Goal: Task Accomplishment & Management: Manage account settings

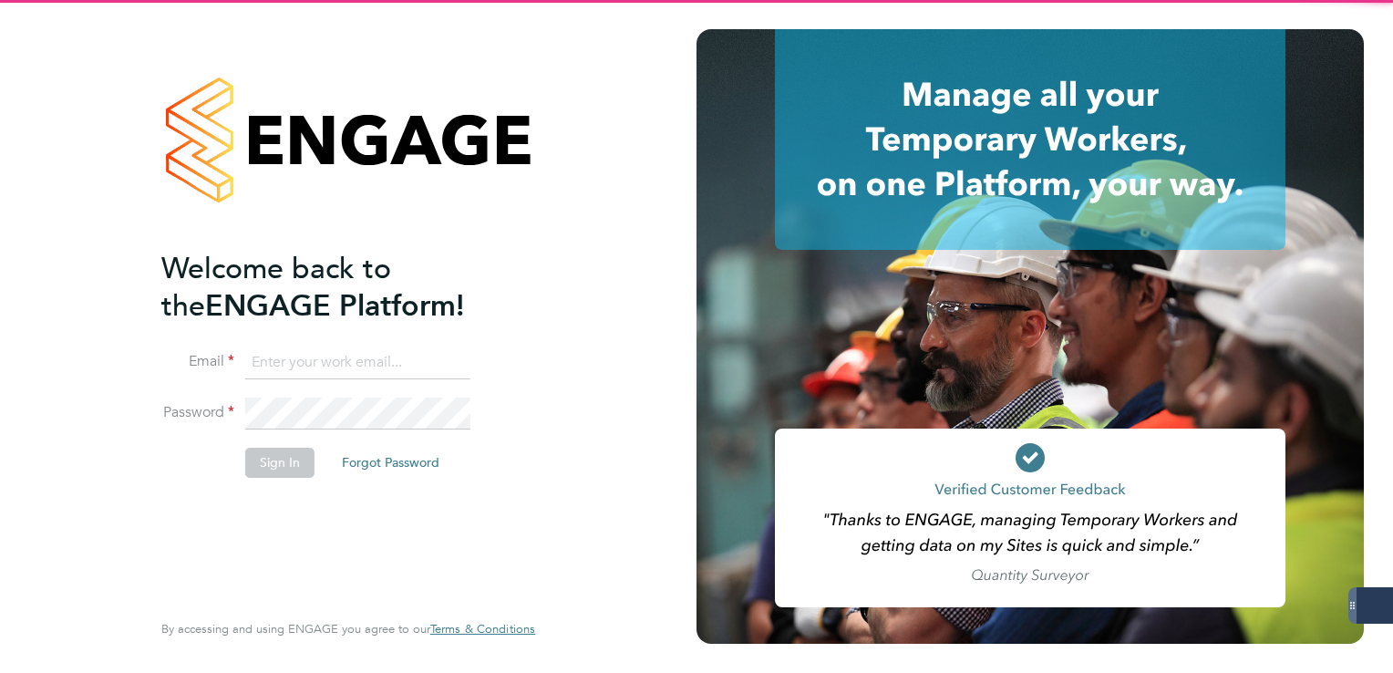
click at [310, 361] on input at bounding box center [357, 363] width 225 height 33
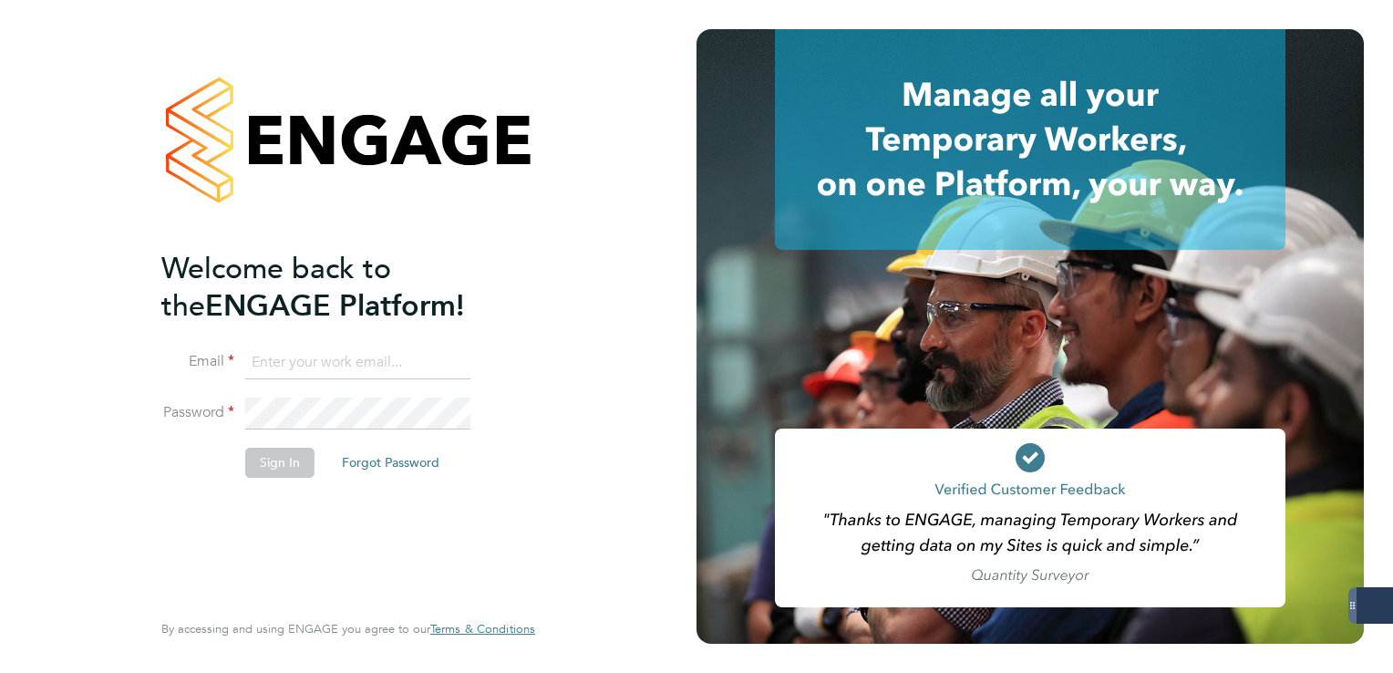
type input "lee.clayton@servicecare.org.uk"
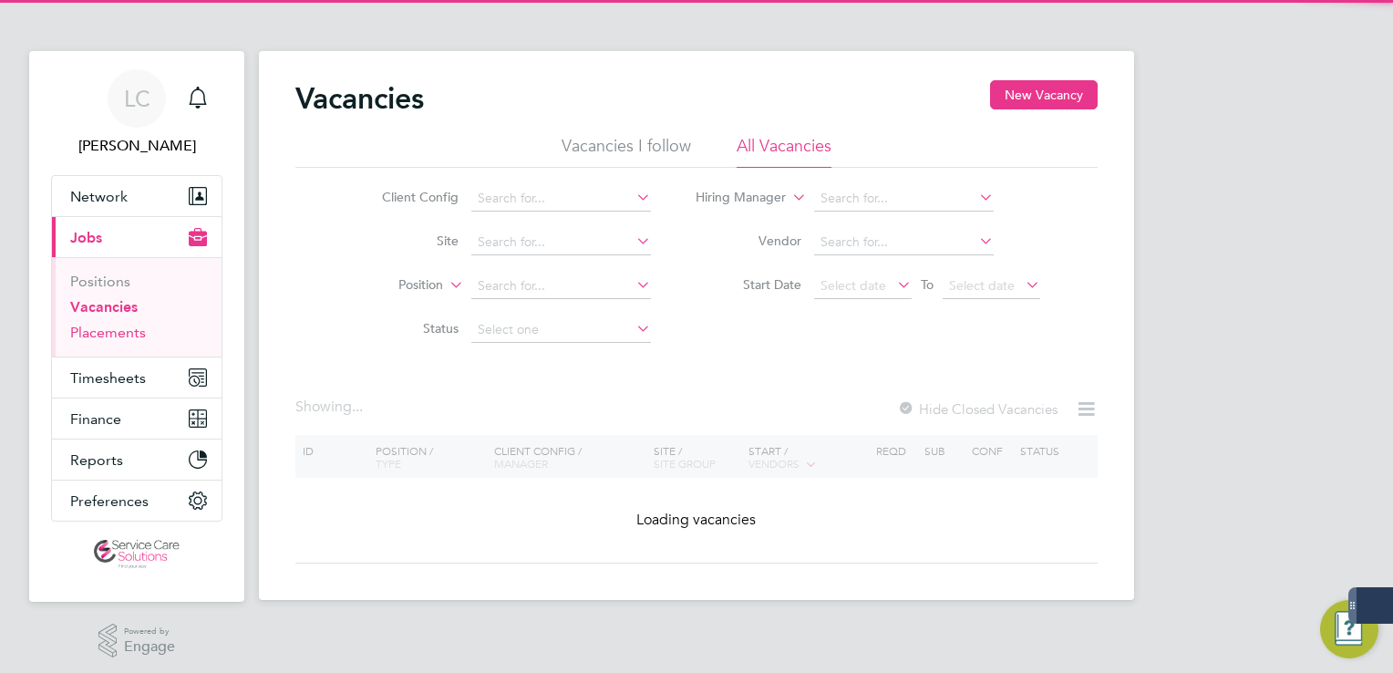
click at [112, 326] on link "Placements" at bounding box center [108, 332] width 76 height 17
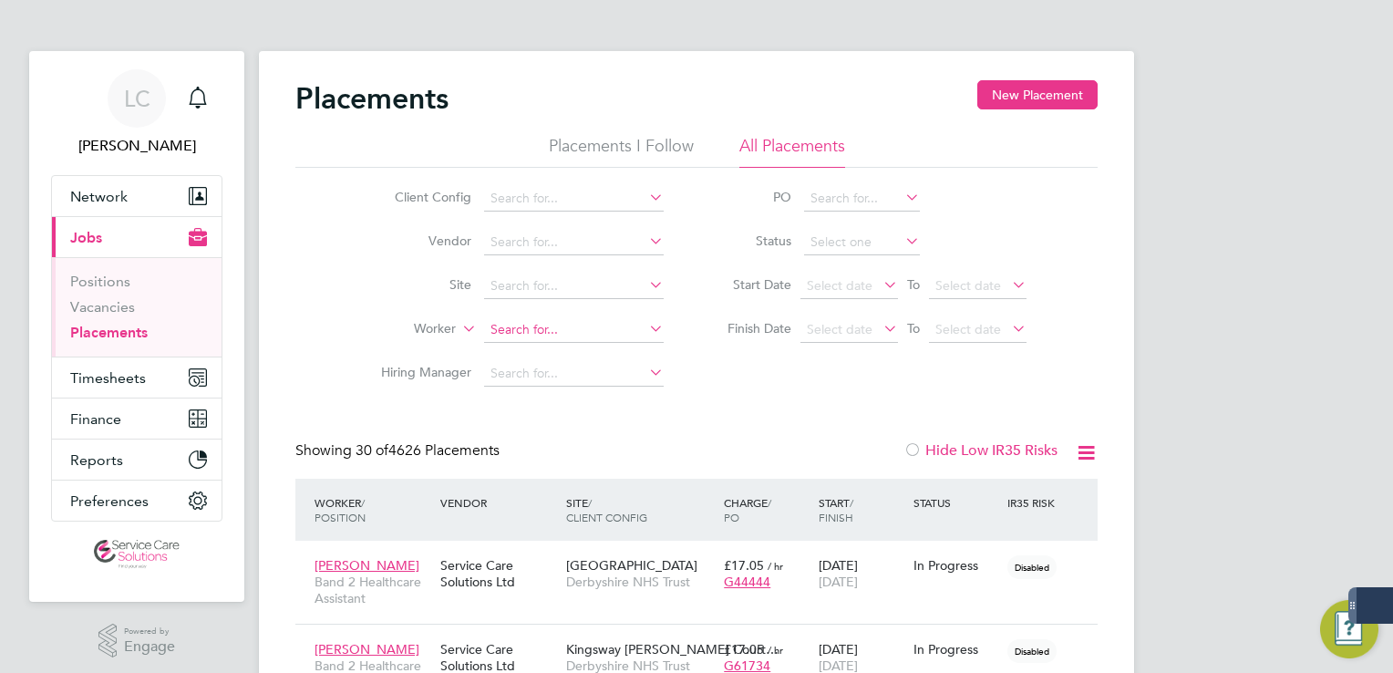
click at [539, 322] on input at bounding box center [574, 330] width 180 height 26
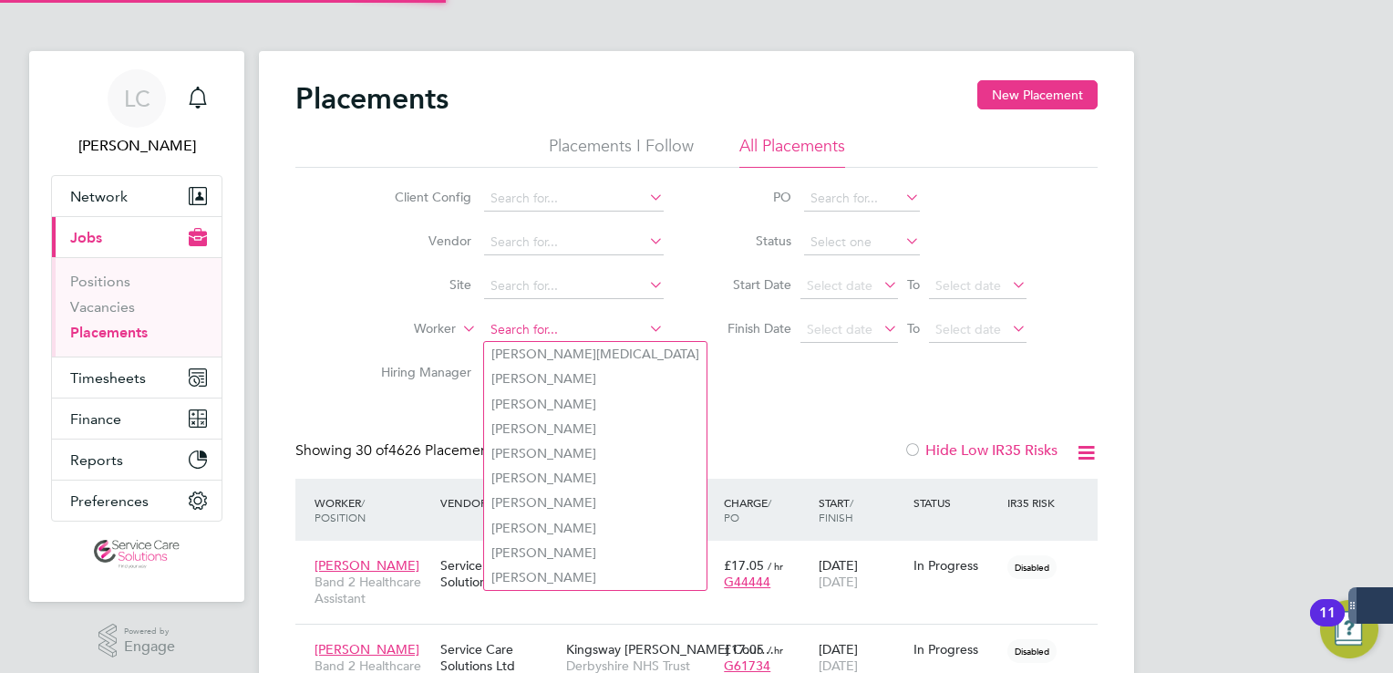
type input "i"
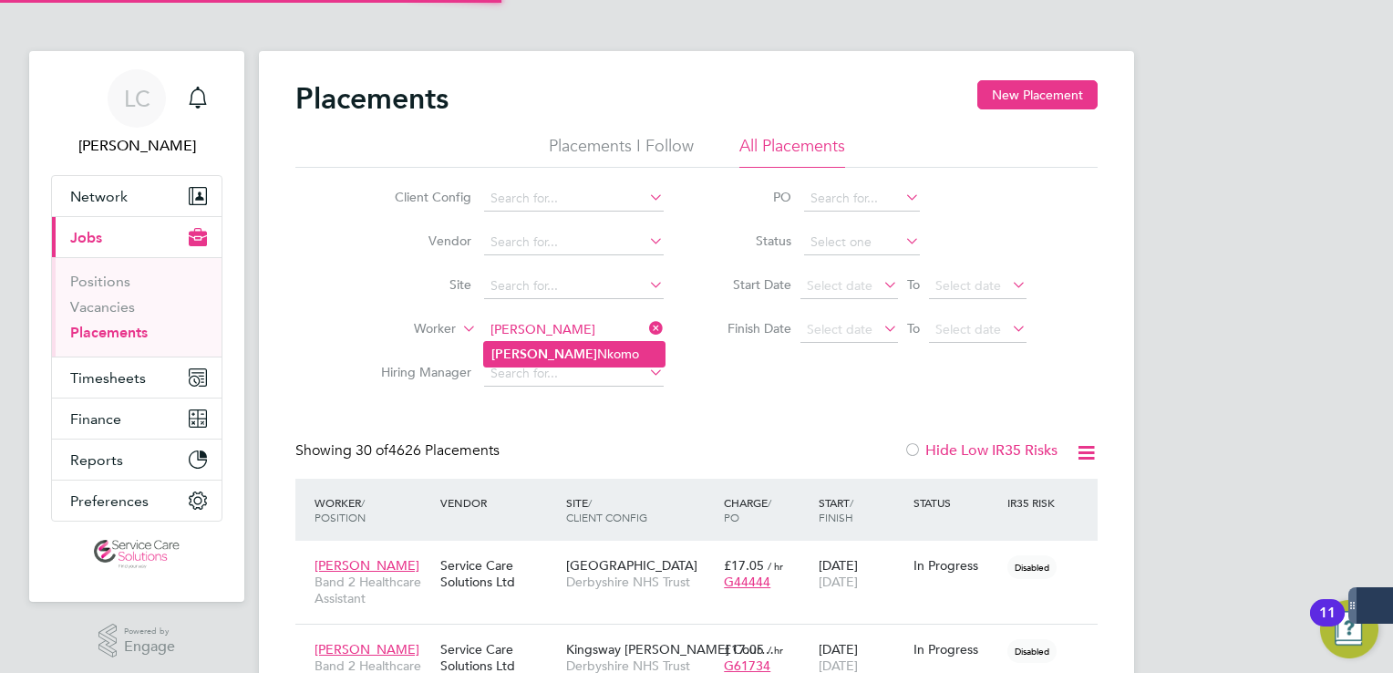
click at [564, 352] on li "Pius Nkomo" at bounding box center [574, 354] width 181 height 25
type input "[PERSON_NAME]"
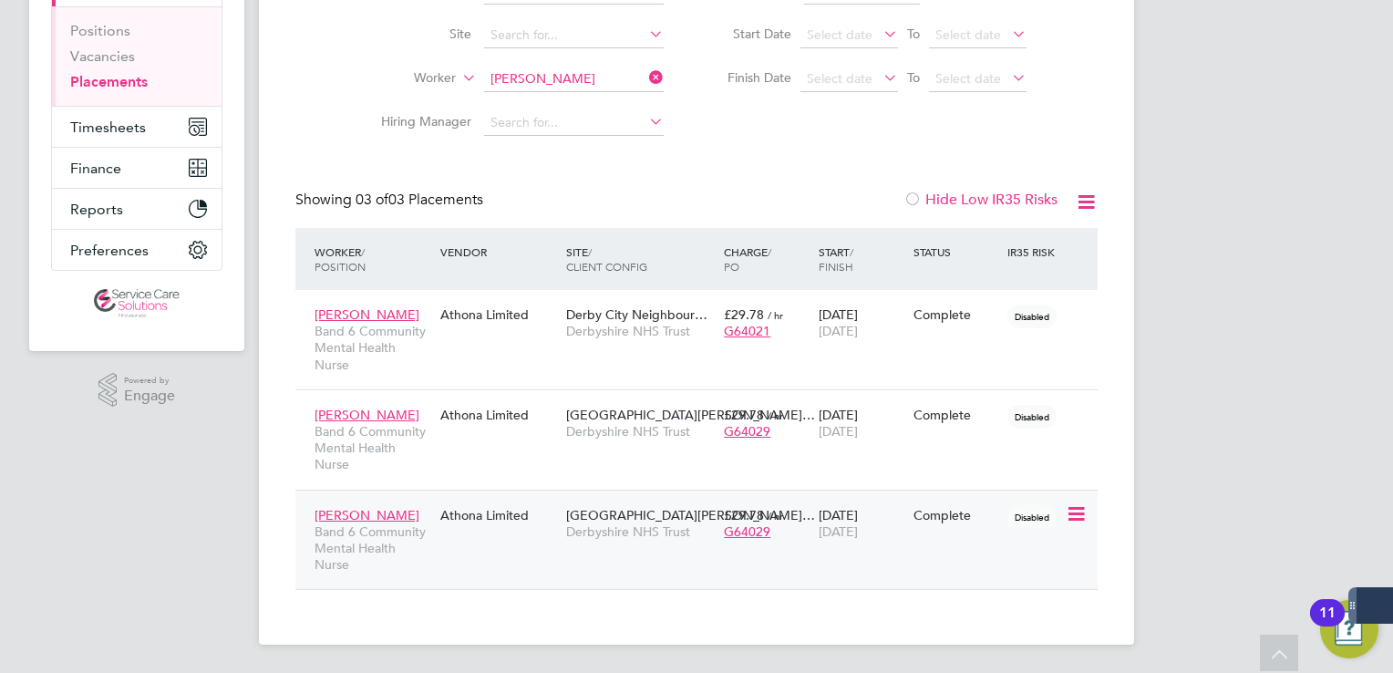
click at [738, 557] on div "Pius Nkomo Band 6 Community Mental Health Nurse Athona Limited South Derbyshire…" at bounding box center [696, 540] width 803 height 100
click at [662, 516] on span "South Derbyshire Dale…" at bounding box center [690, 515] width 249 height 16
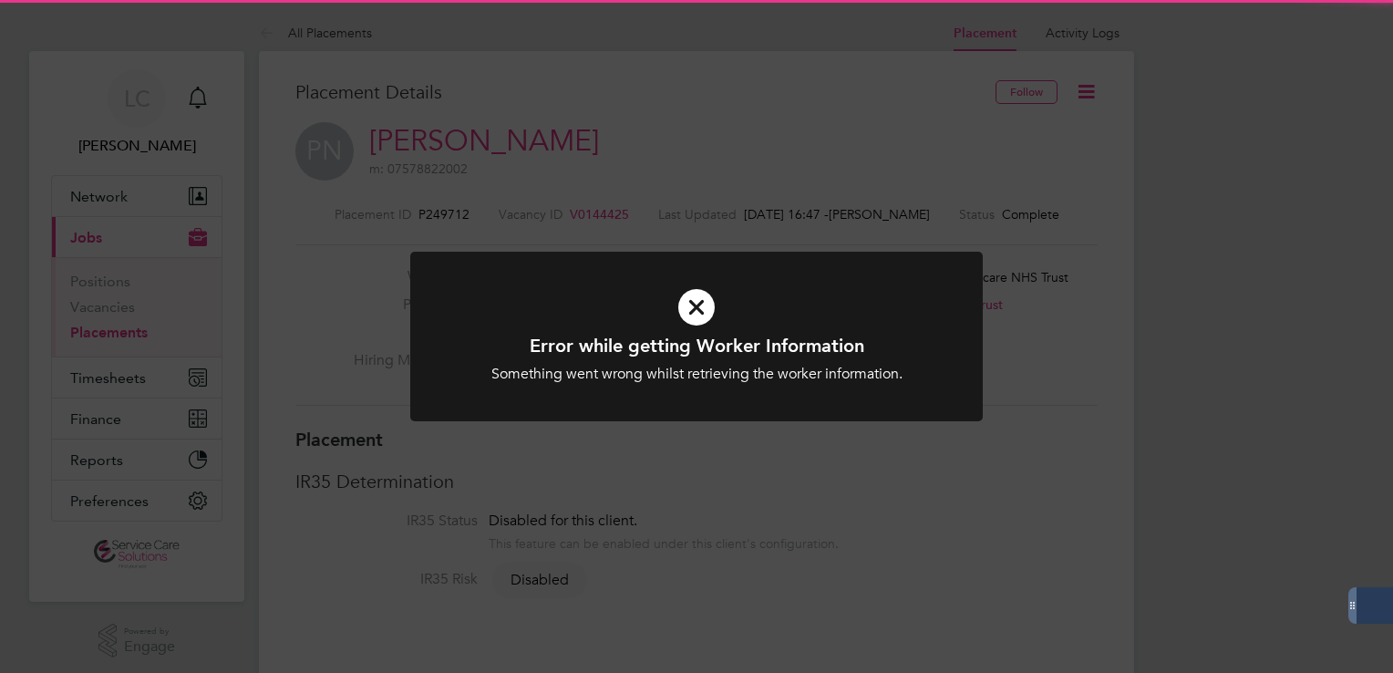
click at [1093, 89] on div "Error while getting Worker Information Something went wrong whilst retrieving t…" at bounding box center [696, 336] width 1393 height 673
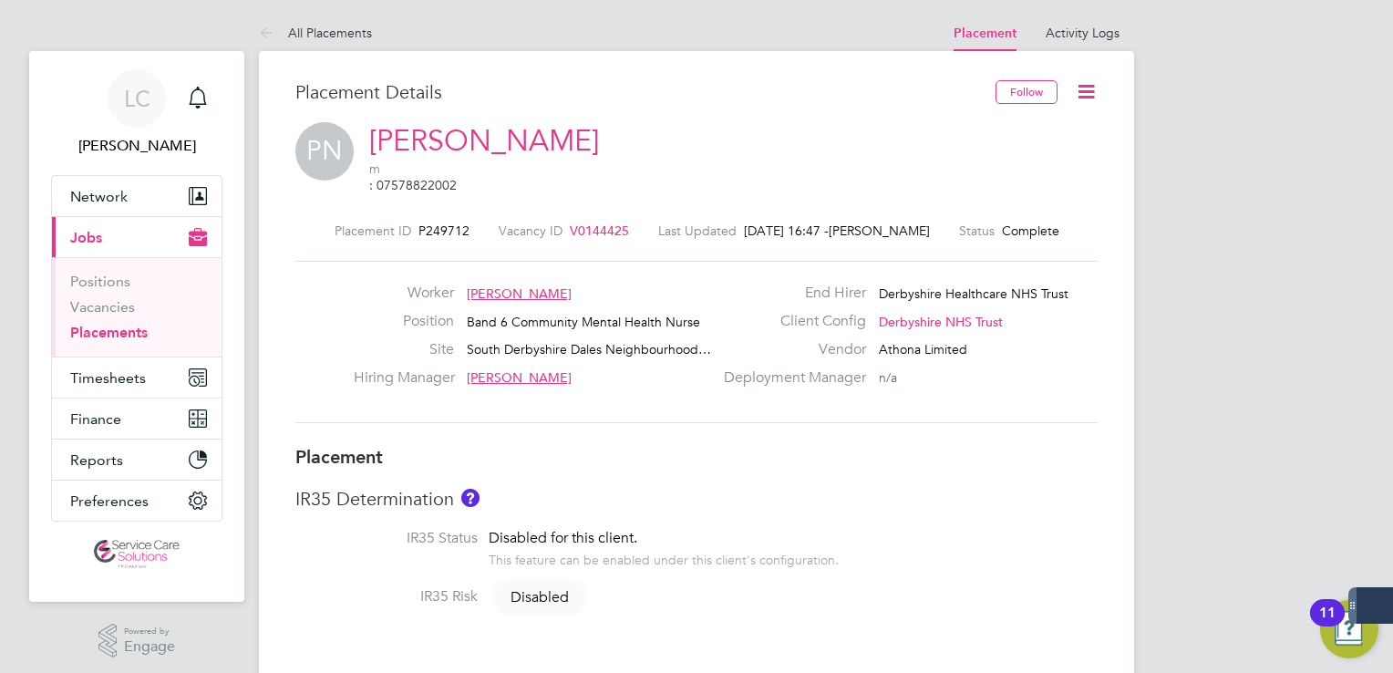
click at [1091, 93] on icon at bounding box center [1086, 91] width 23 height 23
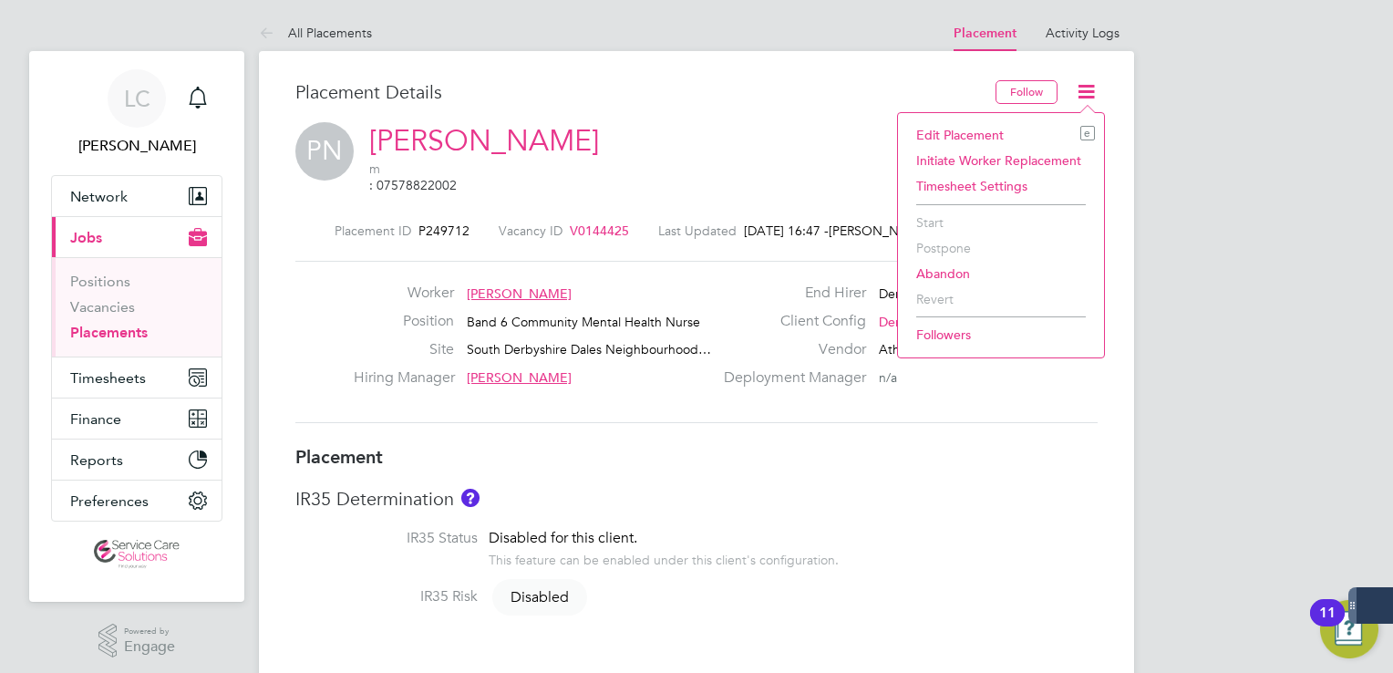
click at [1009, 137] on li "Edit Placement e" at bounding box center [1001, 135] width 188 height 26
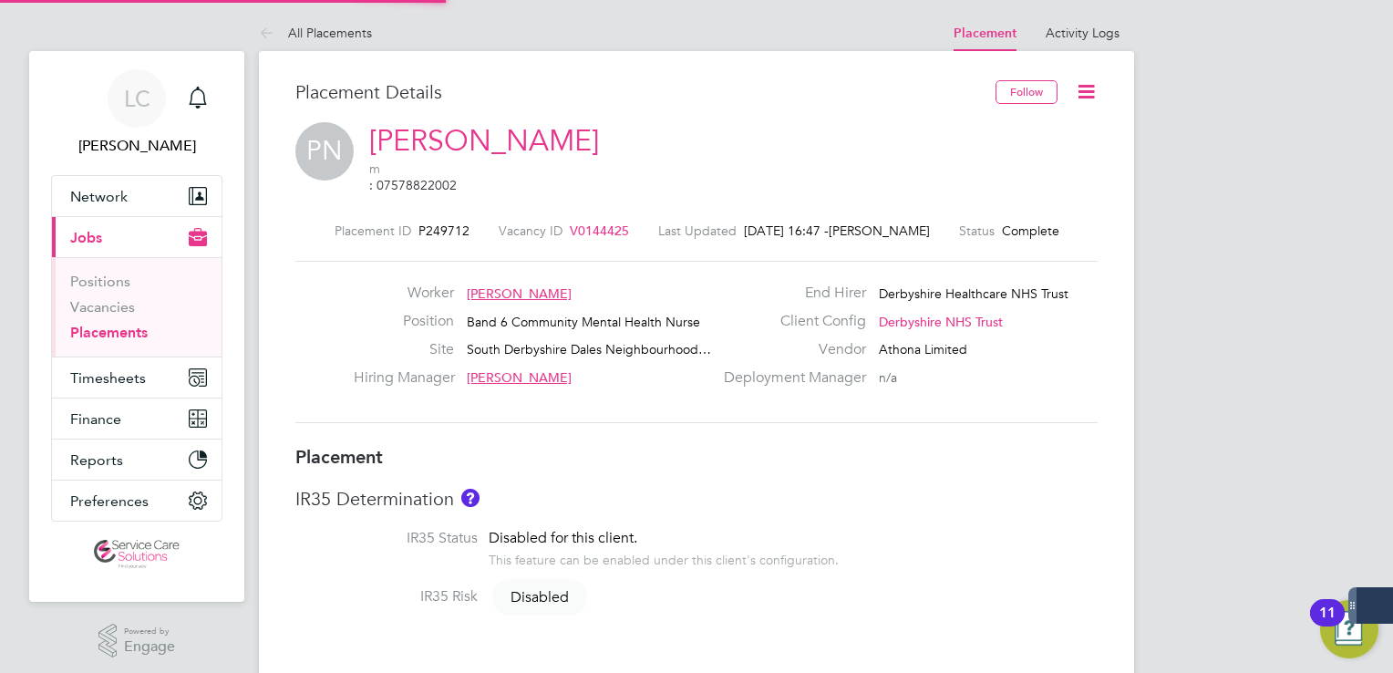
type input "[PERSON_NAME]"
type input "[DATE]"
type input "08:00"
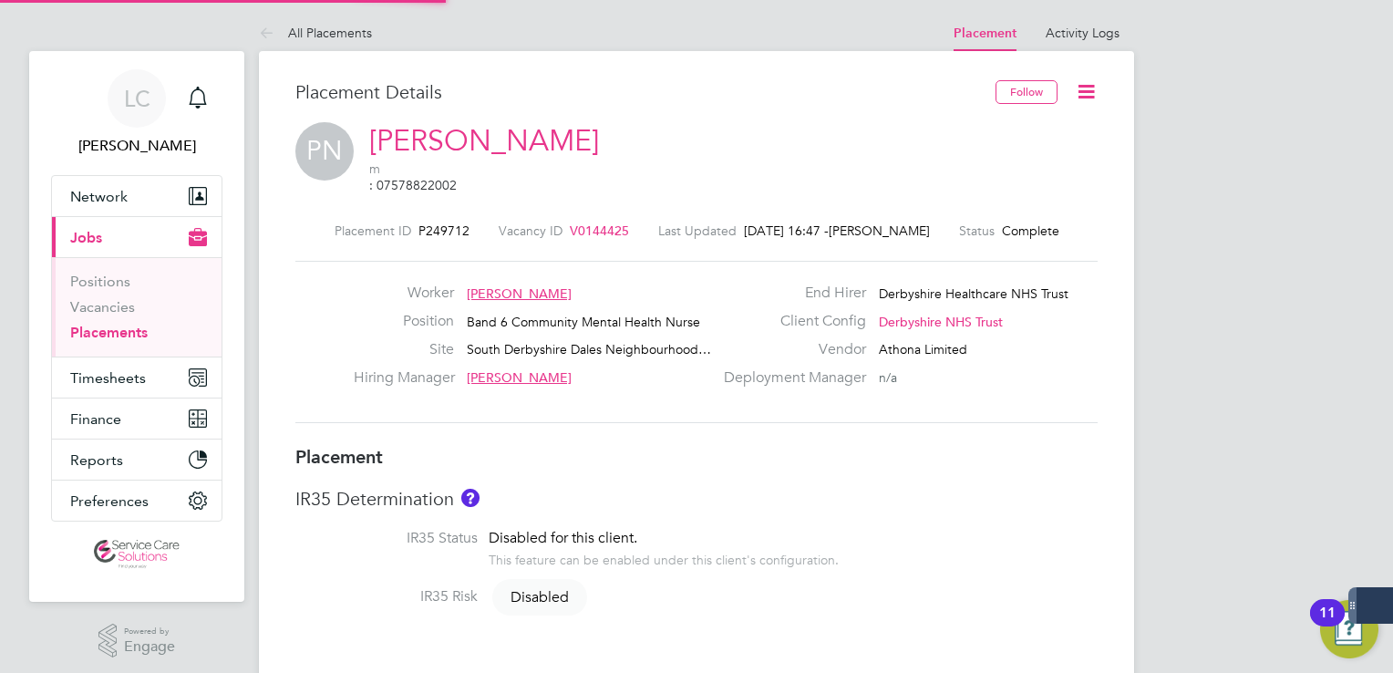
type input "18:00"
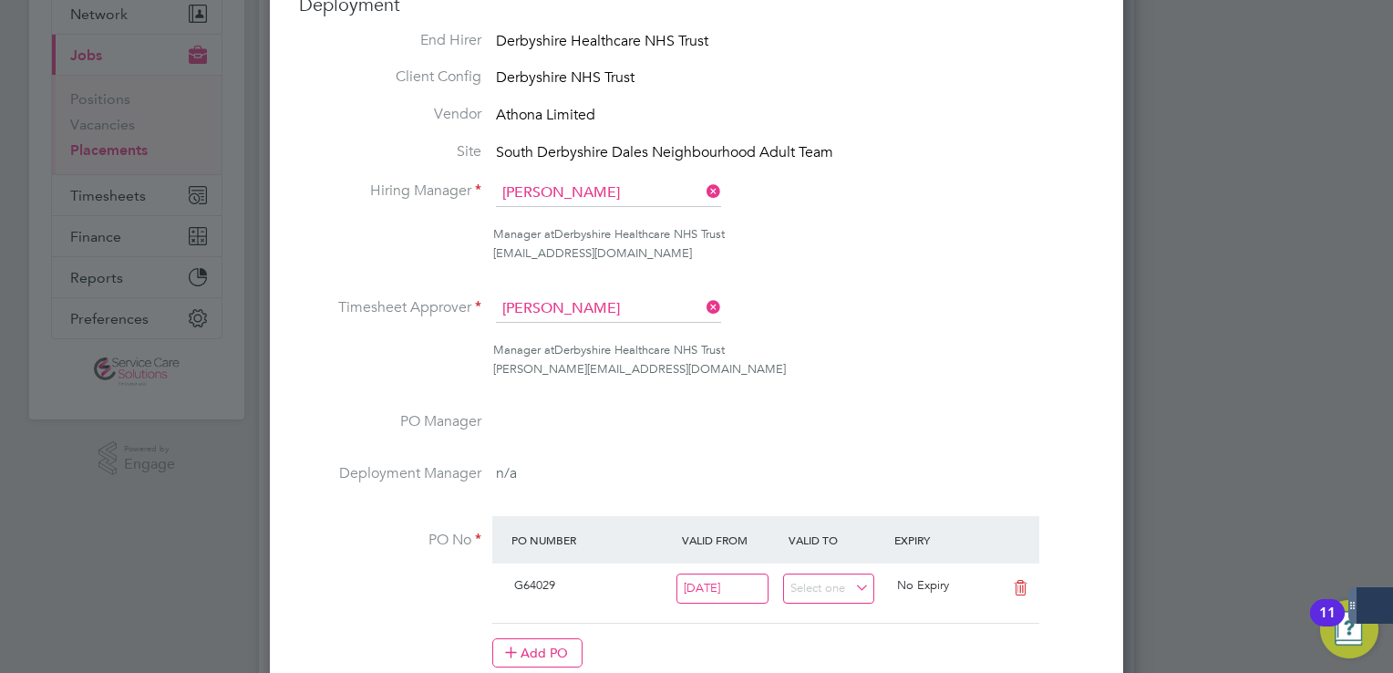
click at [703, 190] on icon at bounding box center [703, 192] width 0 height 26
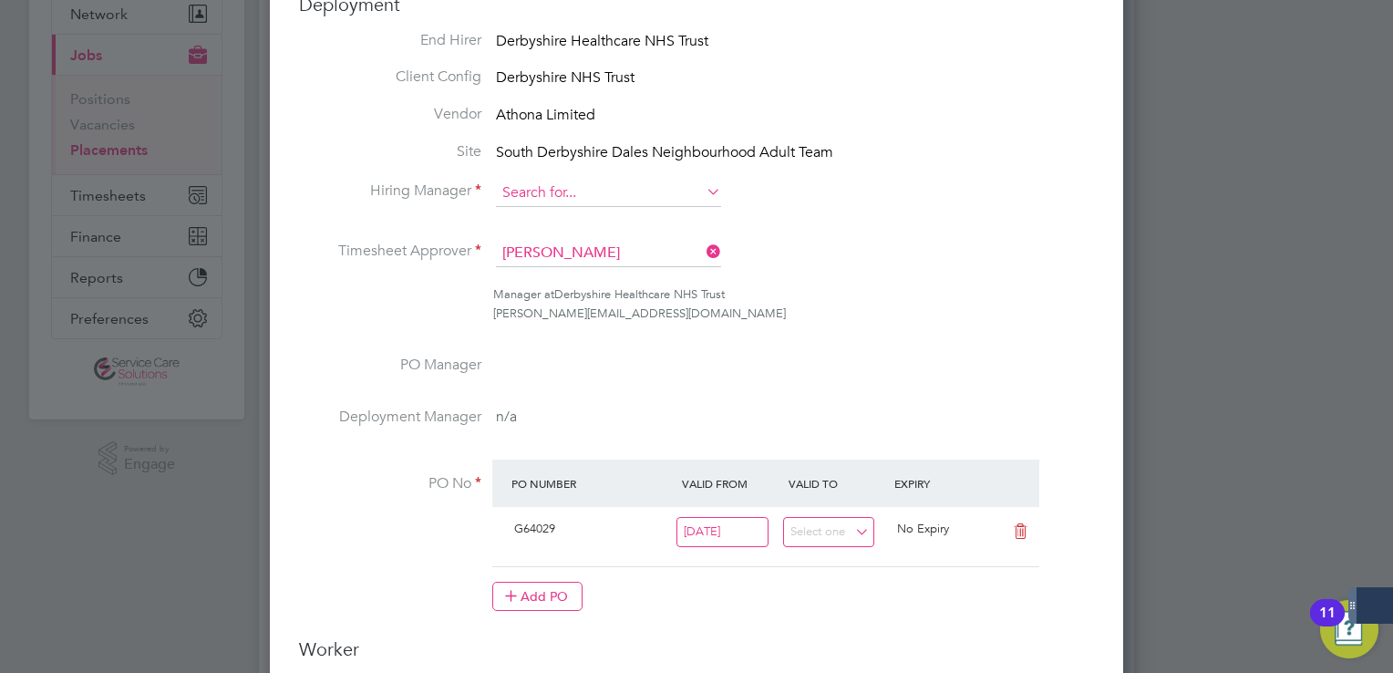
click at [604, 189] on input at bounding box center [608, 193] width 225 height 27
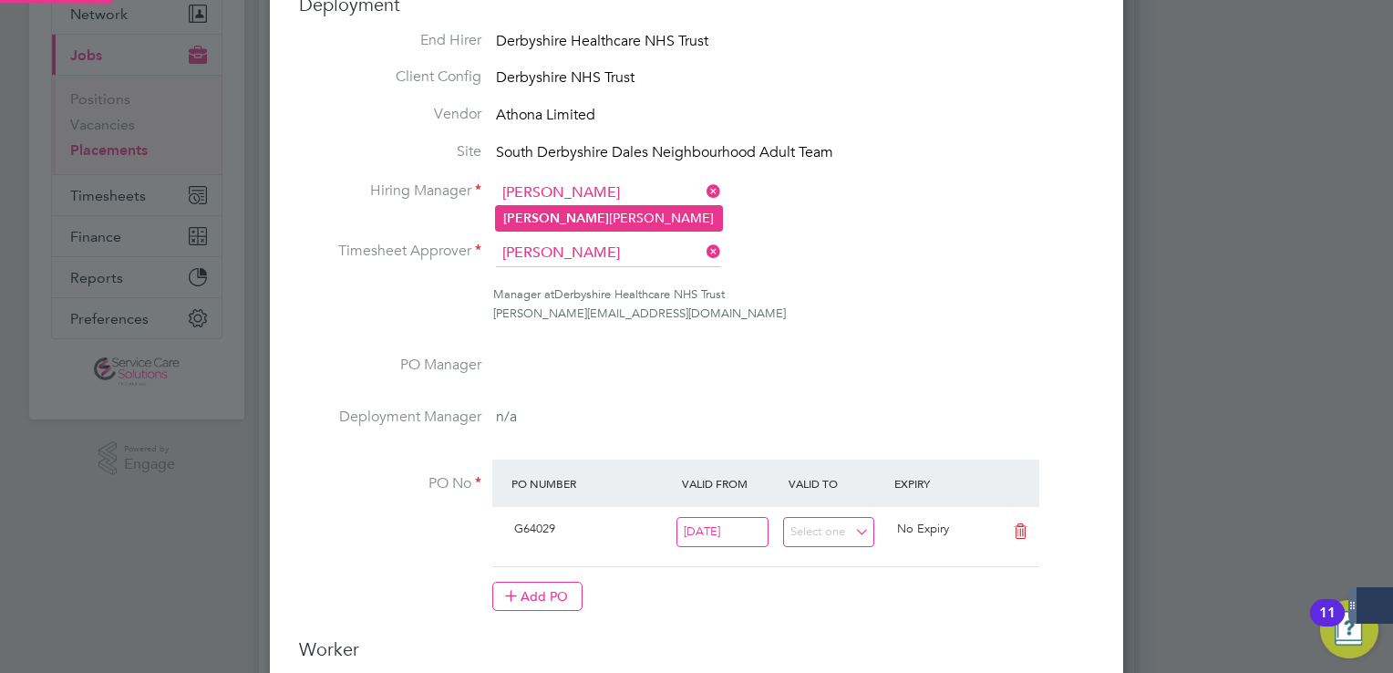
click at [601, 208] on li "[PERSON_NAME]" at bounding box center [609, 218] width 226 height 25
type input "[PERSON_NAME]"
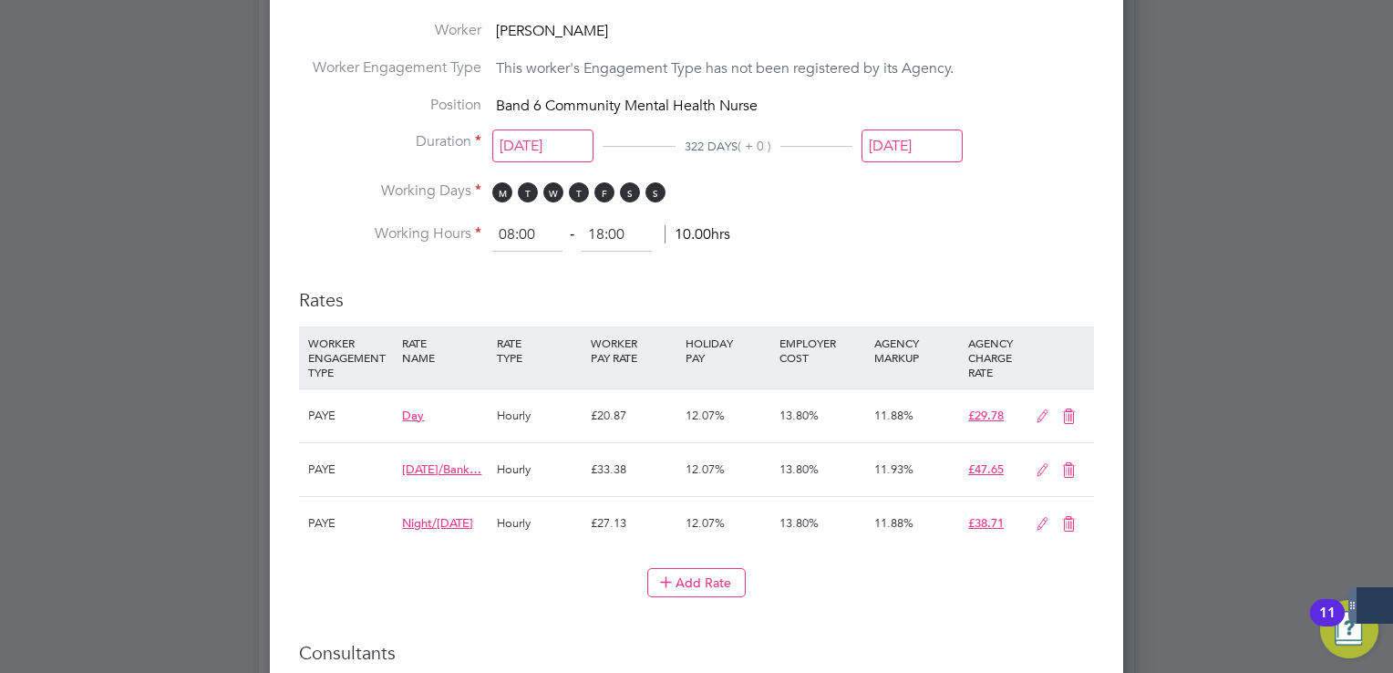
click at [921, 140] on input "[DATE]" at bounding box center [912, 146] width 101 height 34
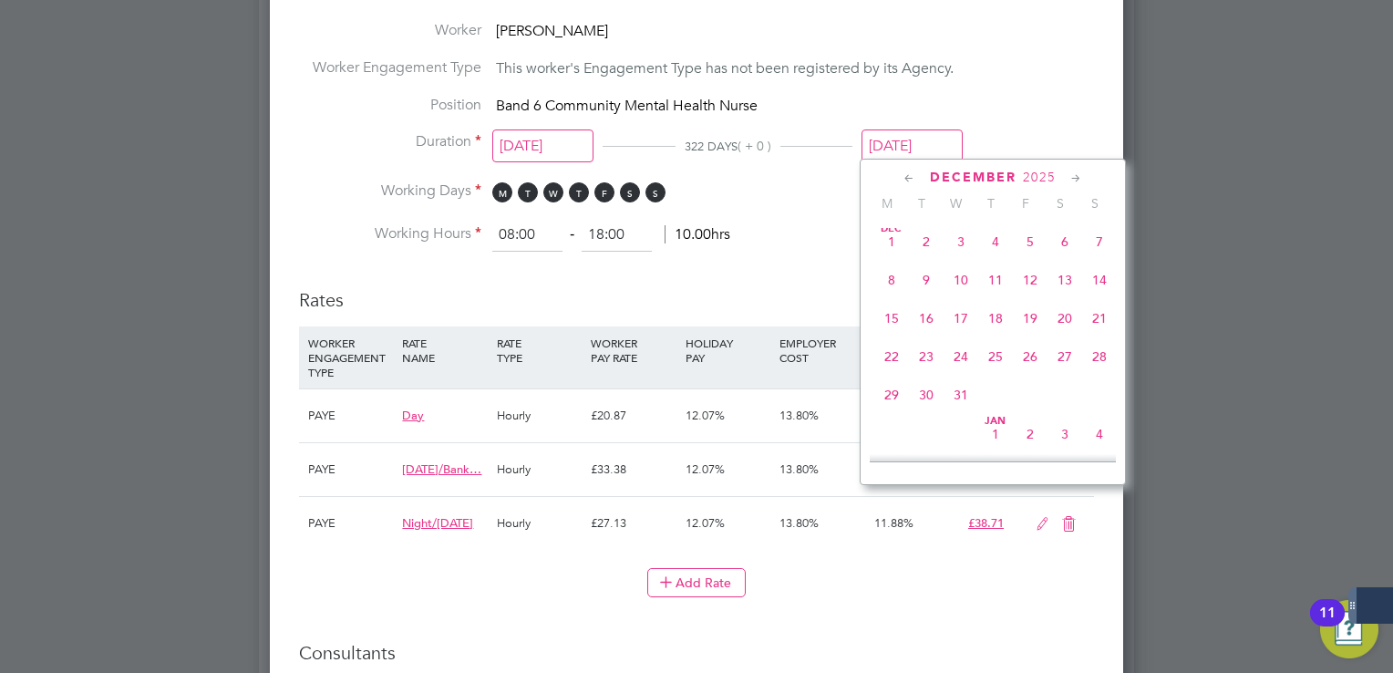
click at [952, 412] on span "31" at bounding box center [961, 395] width 35 height 35
type input "[DATE]"
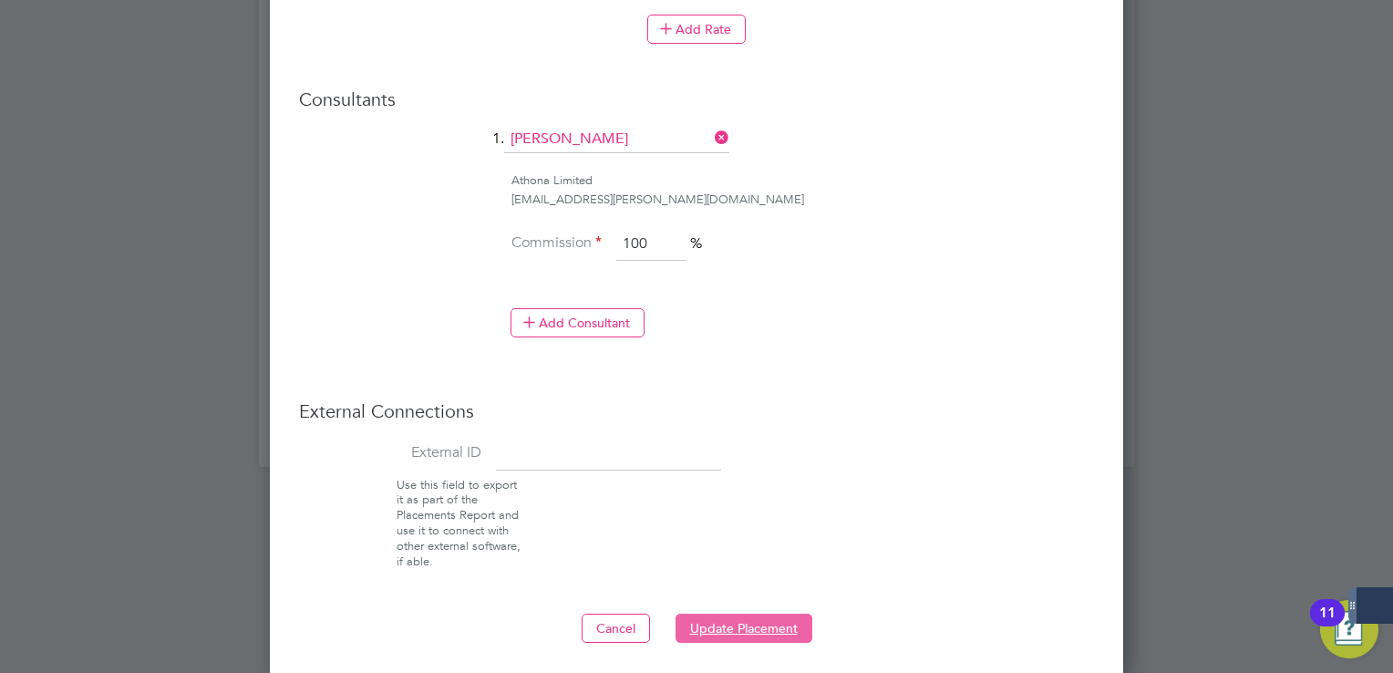
click at [752, 614] on button "Update Placement" at bounding box center [744, 628] width 137 height 29
